Goal: Information Seeking & Learning: Learn about a topic

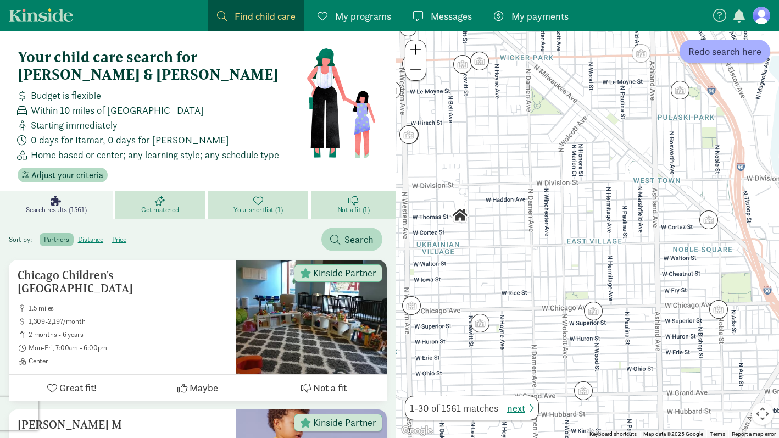
drag, startPoint x: 548, startPoint y: 252, endPoint x: 612, endPoint y: 252, distance: 64.8
click at [516, 280] on div at bounding box center [587, 234] width 383 height 407
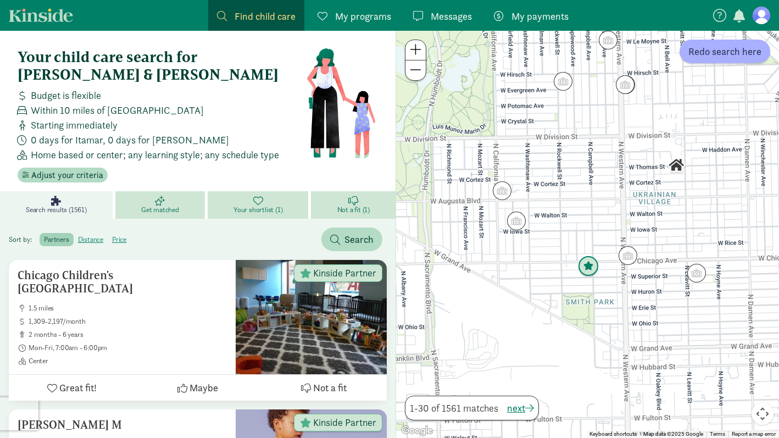
click at [588, 267] on img "Click to see details" at bounding box center [588, 266] width 21 height 21
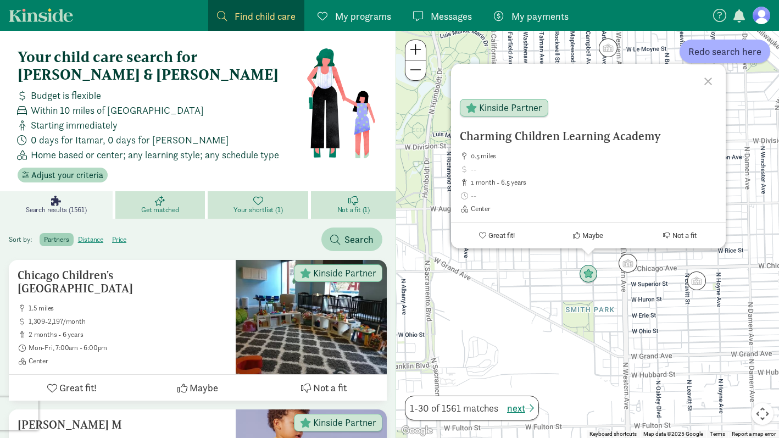
click at [672, 298] on div "Charming Children Learning Academy 0.5 miles 1 month - 6.5 years Center Kinside…" at bounding box center [587, 234] width 383 height 407
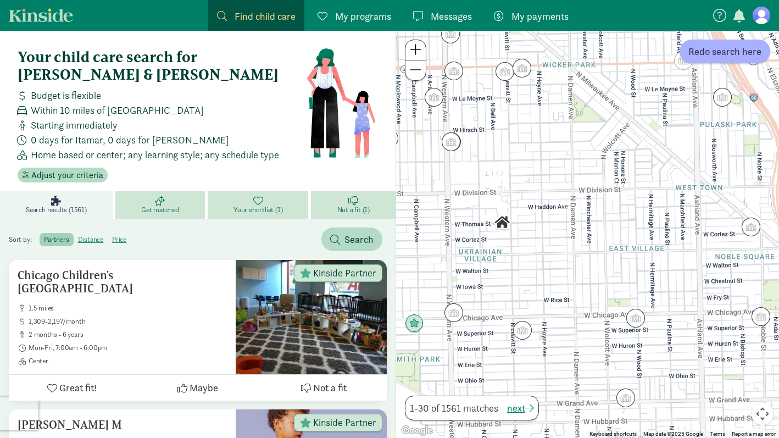
drag, startPoint x: 633, startPoint y: 238, endPoint x: 472, endPoint y: 275, distance: 165.1
click at [473, 275] on div at bounding box center [587, 234] width 383 height 407
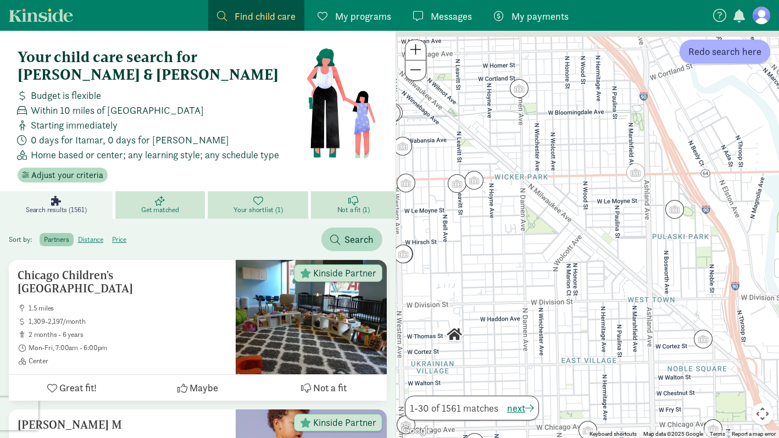
drag, startPoint x: 483, startPoint y: 175, endPoint x: 527, endPoint y: 274, distance: 108.2
click at [528, 275] on div at bounding box center [587, 234] width 383 height 407
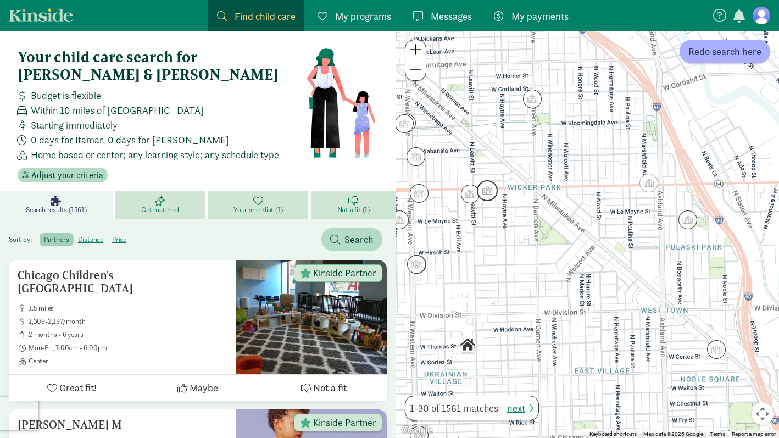
click at [484, 188] on img "Click to see details" at bounding box center [487, 190] width 21 height 21
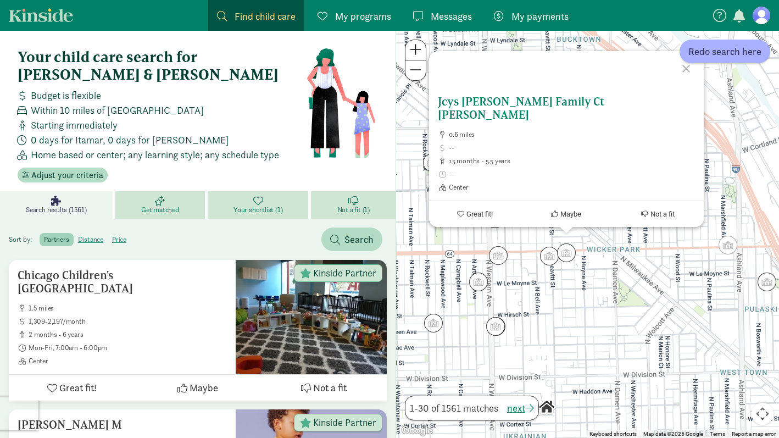
click at [577, 174] on span at bounding box center [572, 174] width 246 height 9
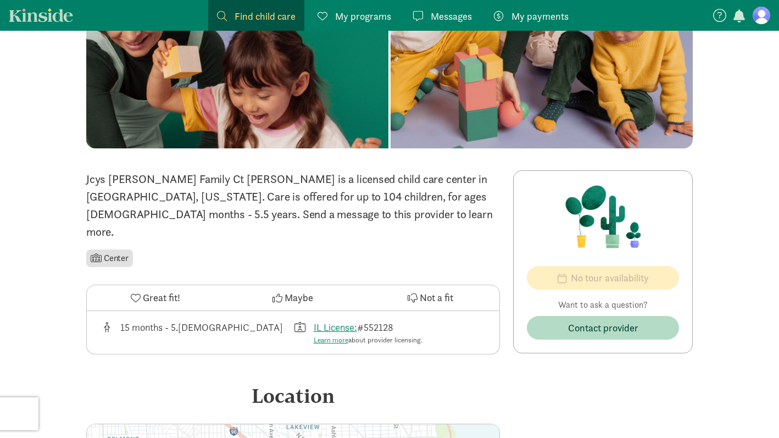
scroll to position [129, 0]
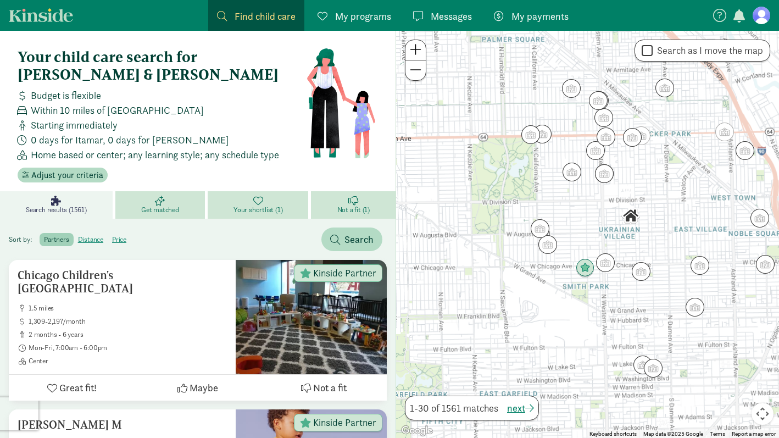
drag, startPoint x: 596, startPoint y: 205, endPoint x: 534, endPoint y: 237, distance: 70.0
click at [526, 253] on div at bounding box center [587, 234] width 383 height 407
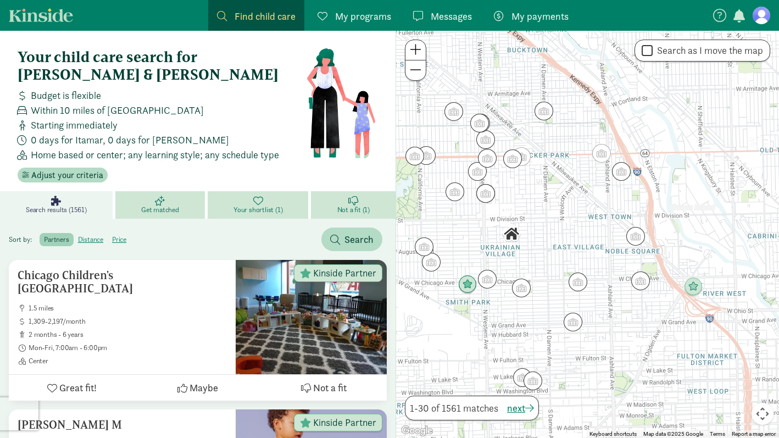
drag, startPoint x: 559, startPoint y: 196, endPoint x: 427, endPoint y: 214, distance: 133.1
click at [427, 214] on div at bounding box center [587, 234] width 383 height 407
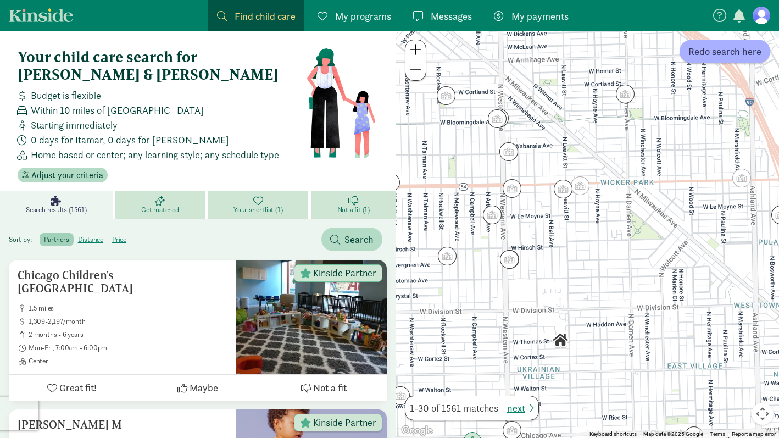
drag, startPoint x: 561, startPoint y: 212, endPoint x: 627, endPoint y: 305, distance: 114.3
click at [627, 305] on div at bounding box center [587, 234] width 383 height 407
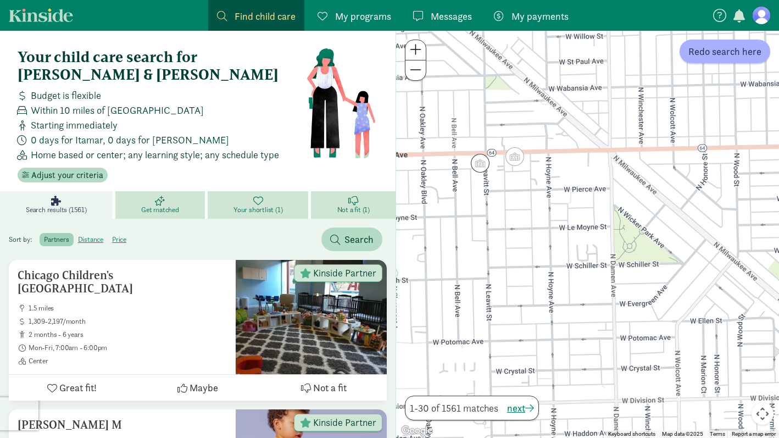
drag, startPoint x: 545, startPoint y: 141, endPoint x: 494, endPoint y: 247, distance: 117.9
click at [494, 247] on div at bounding box center [587, 234] width 383 height 407
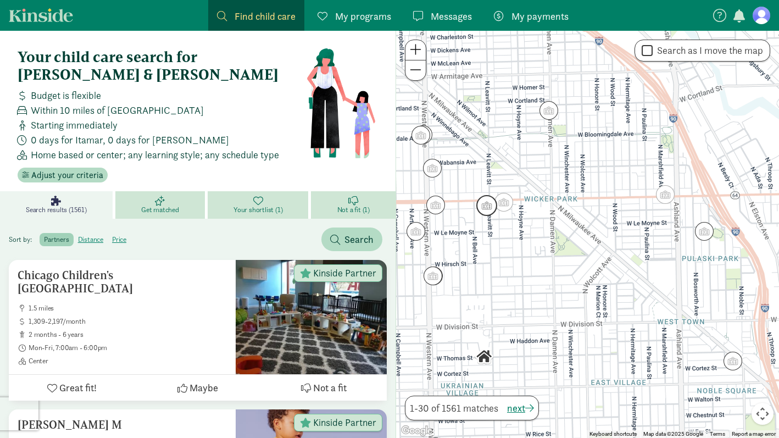
click at [489, 210] on img "Click to see details" at bounding box center [486, 205] width 21 height 21
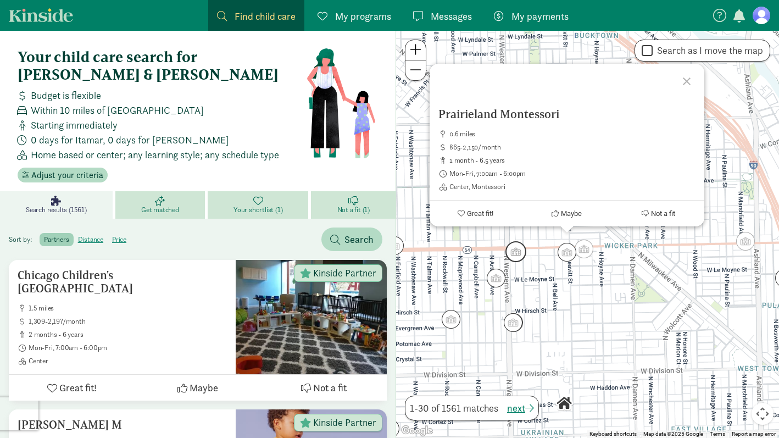
click at [515, 252] on img "Click to see details" at bounding box center [515, 251] width 21 height 21
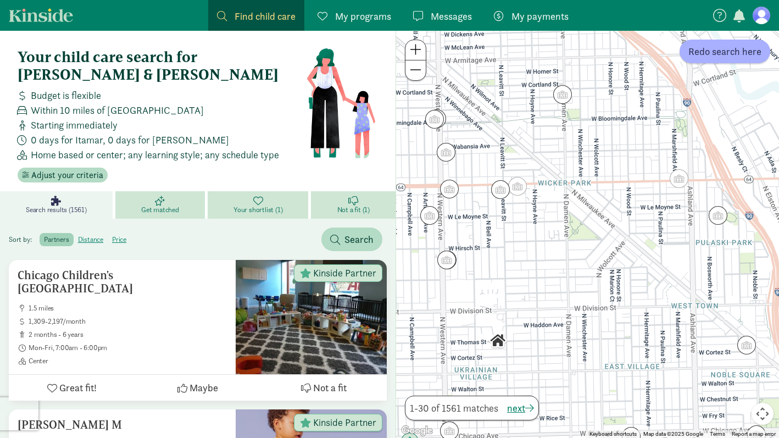
drag, startPoint x: 714, startPoint y: 326, endPoint x: 596, endPoint y: 261, distance: 134.4
click at [596, 261] on div "To navigate, press the arrow keys." at bounding box center [587, 234] width 383 height 407
click at [450, 258] on img "Click to see details" at bounding box center [446, 259] width 21 height 21
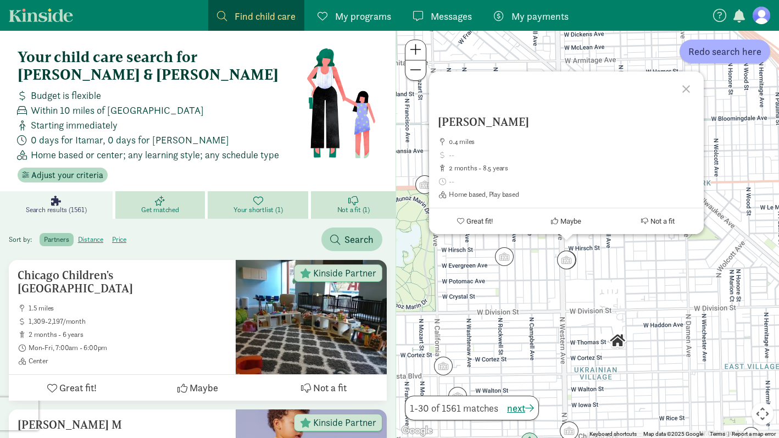
click at [647, 293] on div "[PERSON_NAME] 0.4 miles 2 months - 8.5 years Home based, Play based Great fit! …" at bounding box center [587, 234] width 383 height 407
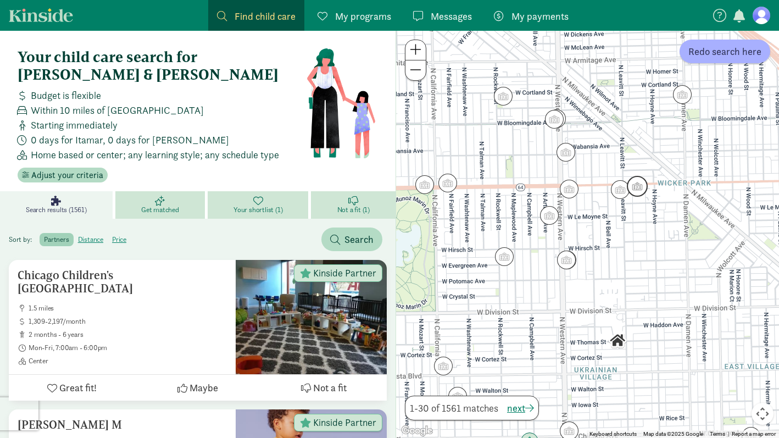
click at [636, 192] on img "Click to see details" at bounding box center [637, 186] width 21 height 21
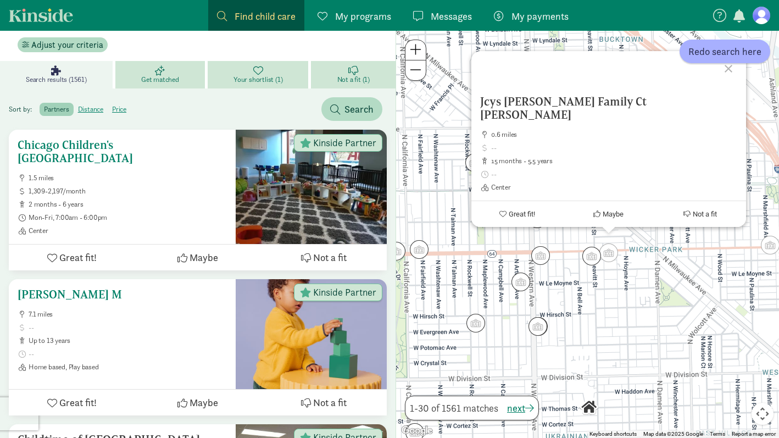
scroll to position [121, 0]
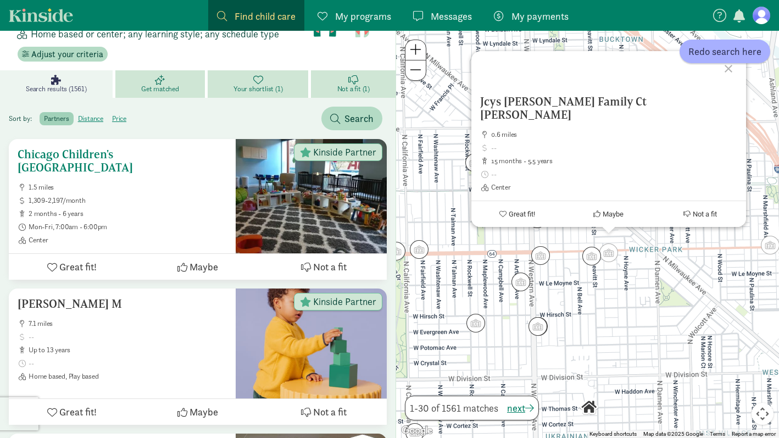
click at [155, 222] on span "Mon-Fri, 7:00am - 6:00pm" at bounding box center [128, 226] width 198 height 9
